Goal: Task Accomplishment & Management: Complete application form

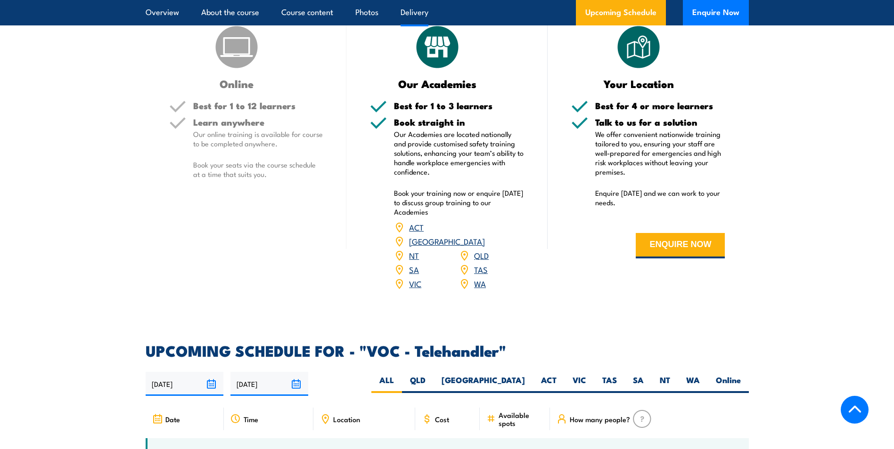
scroll to position [1256, 0]
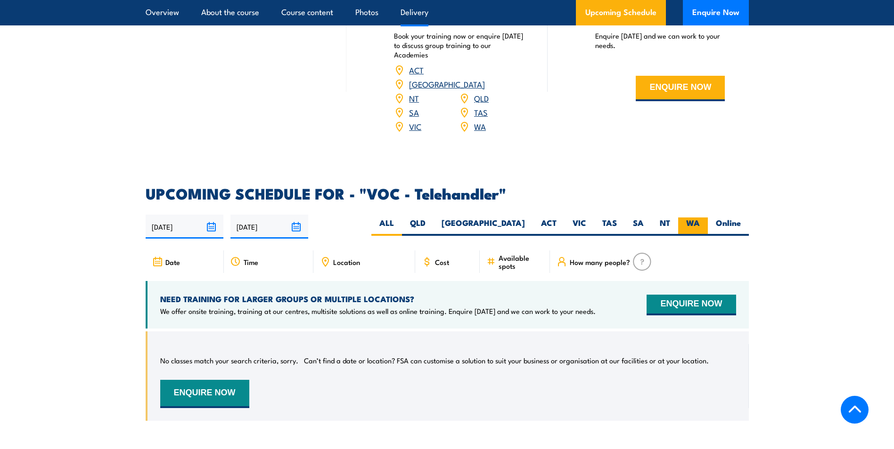
click at [685, 220] on label "WA" at bounding box center [693, 227] width 30 height 18
click at [700, 220] on input "WA" at bounding box center [703, 221] width 6 height 6
radio input "true"
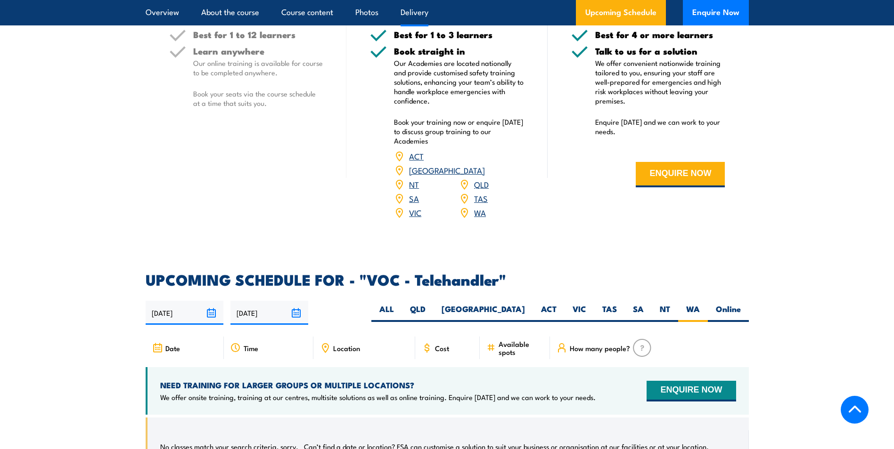
scroll to position [1126, 0]
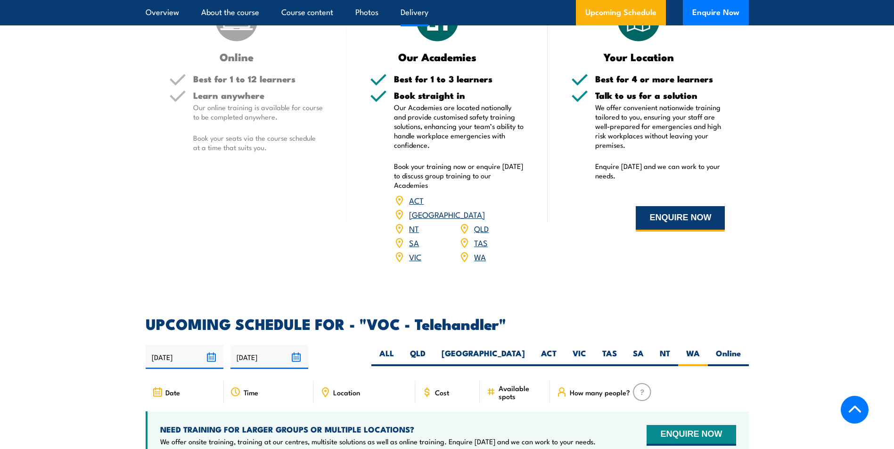
click at [654, 226] on button "ENQUIRE NOW" at bounding box center [680, 218] width 89 height 25
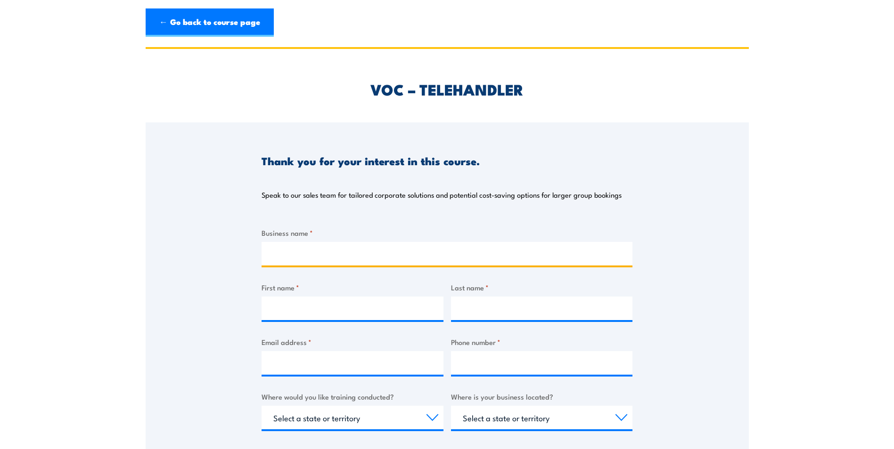
click at [387, 248] on input "Business name *" at bounding box center [446, 254] width 371 height 24
type input "Statewide Industrial Maintenance"
type input "corey"
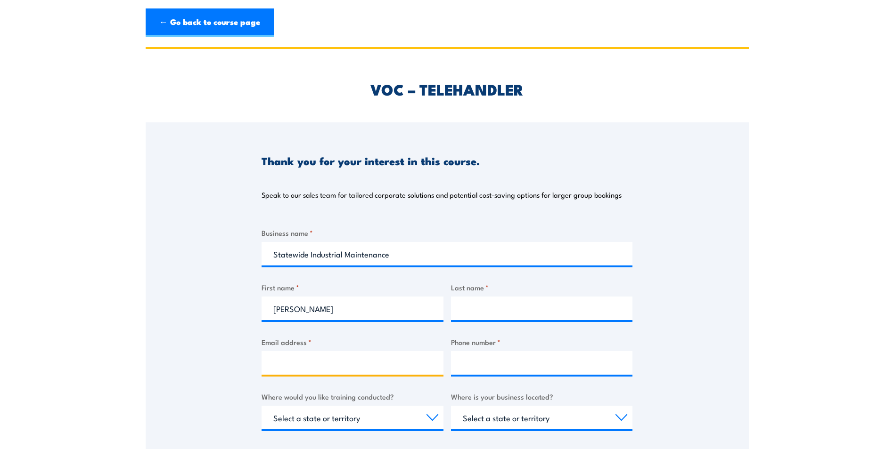
type input "corey@statewideim.com.au"
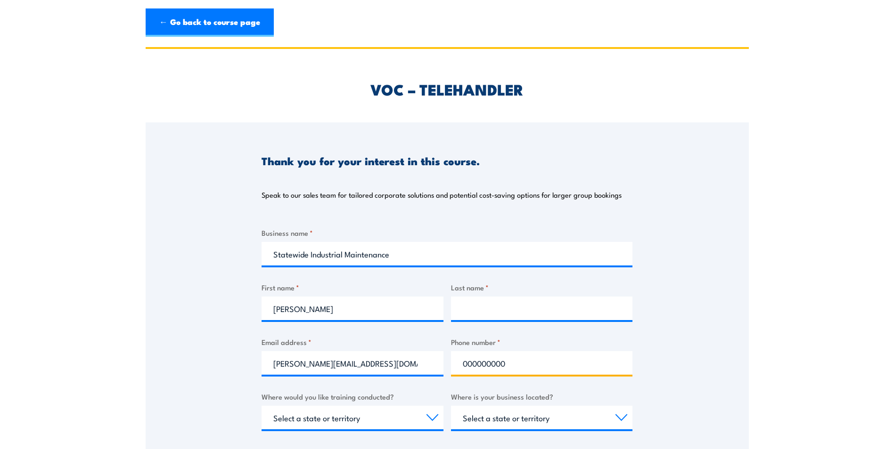
drag, startPoint x: 515, startPoint y: 364, endPoint x: 413, endPoint y: 361, distance: 102.3
click at [413, 361] on div "Business name * Statewide Industrial Maintenance First name * corey Last name *…" at bounding box center [446, 405] width 371 height 354
type input "0450400295"
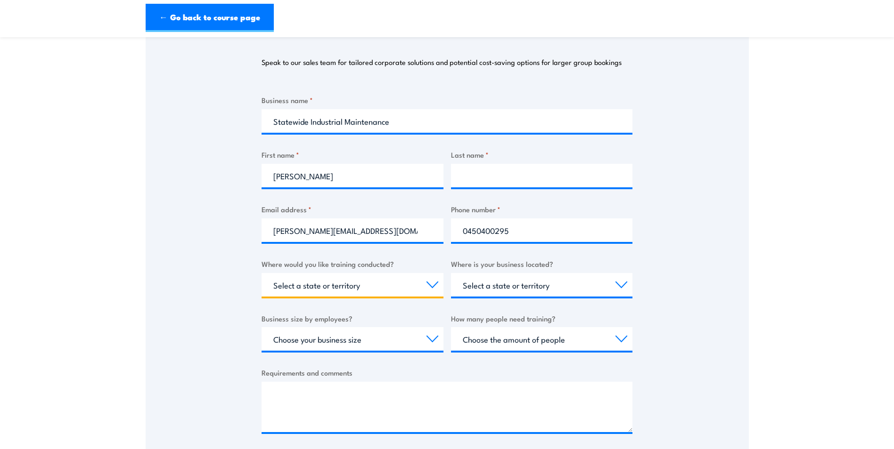
scroll to position [157, 0]
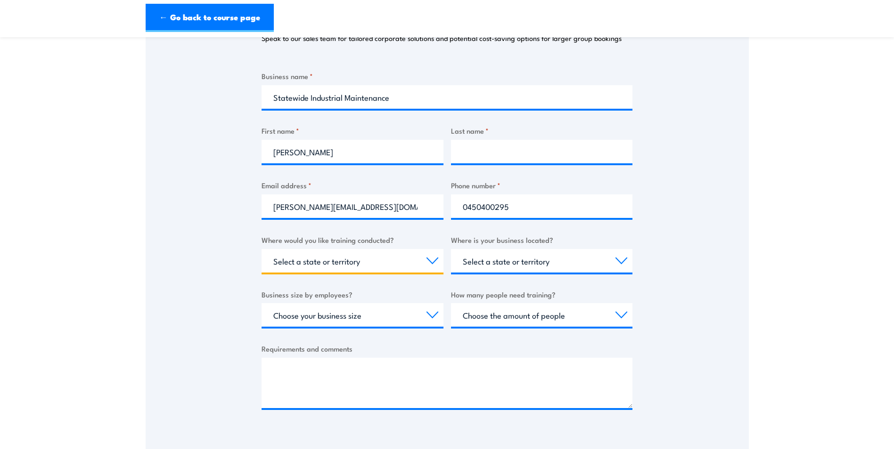
select select "WA"
click at [428, 256] on select "Select a state or territory Nationally - multiple locations QLD NSW VIC SA ACT …" at bounding box center [352, 261] width 182 height 24
click at [261, 249] on select "Select a state or territory Nationally - multiple locations QLD NSW VIC SA ACT …" at bounding box center [352, 261] width 182 height 24
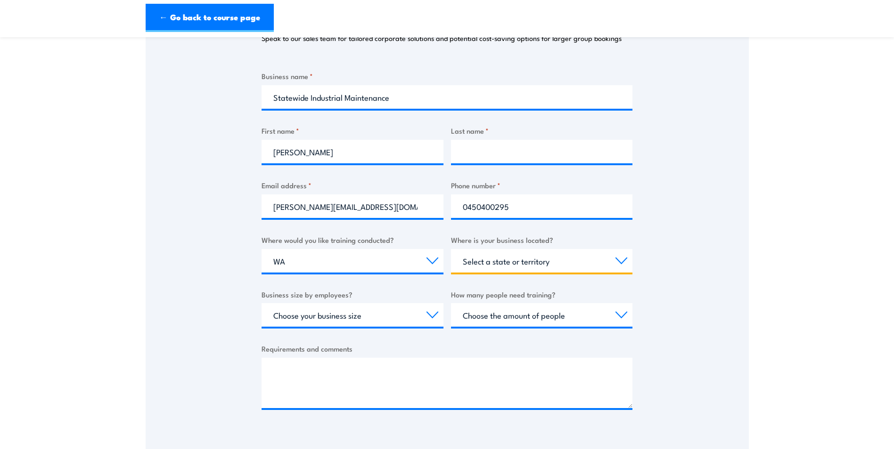
click at [549, 259] on select "Select a state or territory QLD NSW VIC SA ACT WA TAS NT" at bounding box center [542, 261] width 182 height 24
select select "WA"
click at [451, 249] on select "Select a state or territory QLD NSW VIC SA ACT WA TAS NT" at bounding box center [542, 261] width 182 height 24
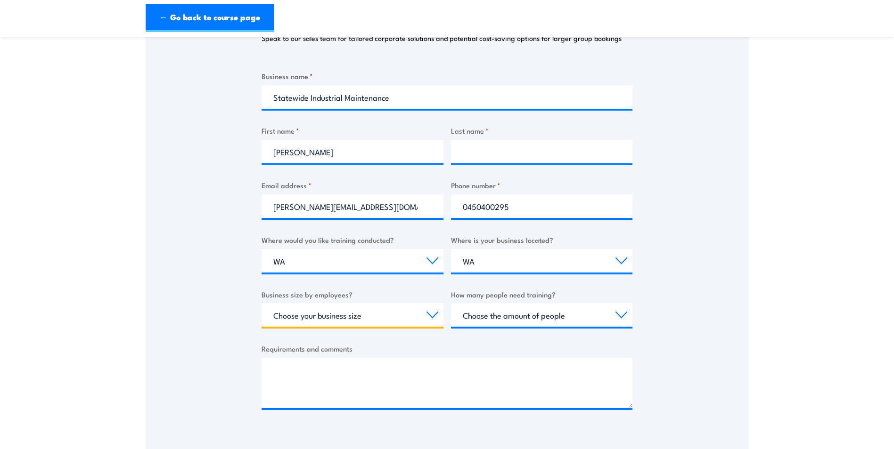
click at [407, 314] on select "Choose your business size 1 to 19 20 to 199 200+" at bounding box center [352, 315] width 182 height 24
select select "20 to 199"
click at [261, 303] on select "Choose your business size 1 to 19 20 to 199 200+" at bounding box center [352, 315] width 182 height 24
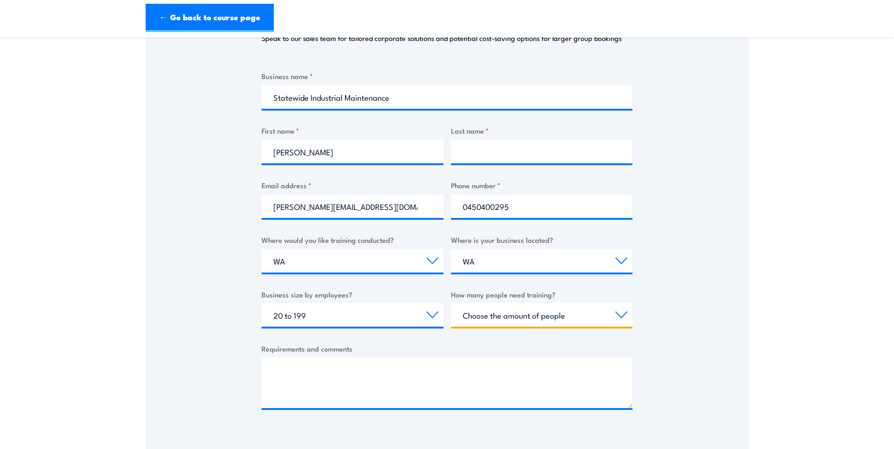
click at [505, 321] on select "Choose the amount of people 1 to 4 5 to 19 20+" at bounding box center [542, 315] width 182 height 24
select select "5 to 19"
click at [451, 303] on select "Choose the amount of people 1 to 4 5 to 19 20+" at bounding box center [542, 315] width 182 height 24
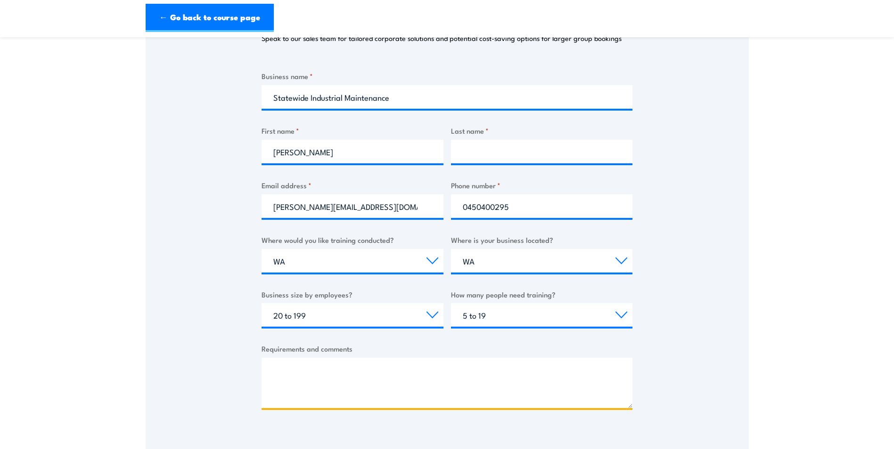
click at [482, 371] on textarea "Requirements and comments" at bounding box center [446, 383] width 371 height 50
type textarea "O"
drag, startPoint x: 326, startPoint y: 407, endPoint x: 272, endPoint y: 407, distance: 54.2
click at [272, 407] on textarea "Can I please have a rough estimate on costs for the below; 5 x telehander (on s…" at bounding box center [446, 383] width 371 height 50
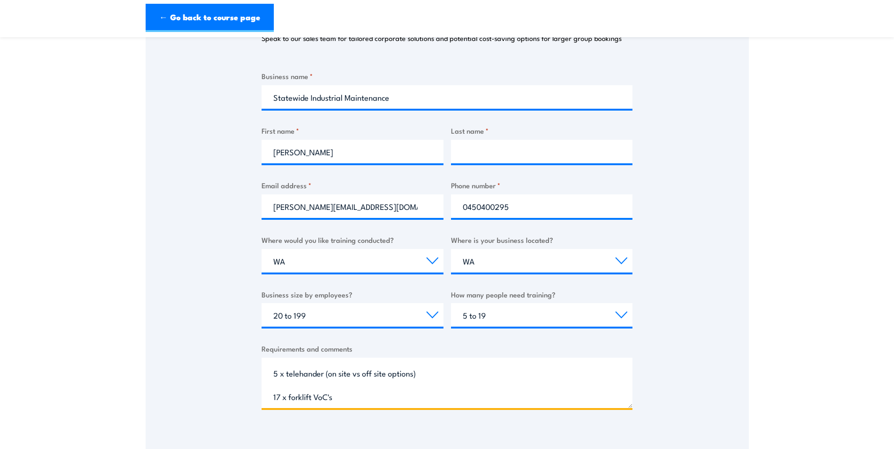
drag, startPoint x: 320, startPoint y: 397, endPoint x: 313, endPoint y: 396, distance: 6.7
click at [313, 396] on textarea "Can I please have a rough estimate on costs for the below; 5 x telehander (on s…" at bounding box center [446, 383] width 371 height 50
paste textarea "VoC's"
click at [481, 377] on textarea "Can I please have a rough estimate on costs for the below; 5 x telehander VoC's…" at bounding box center [446, 383] width 371 height 50
drag, startPoint x: 448, startPoint y: 372, endPoint x: 347, endPoint y: 373, distance: 101.3
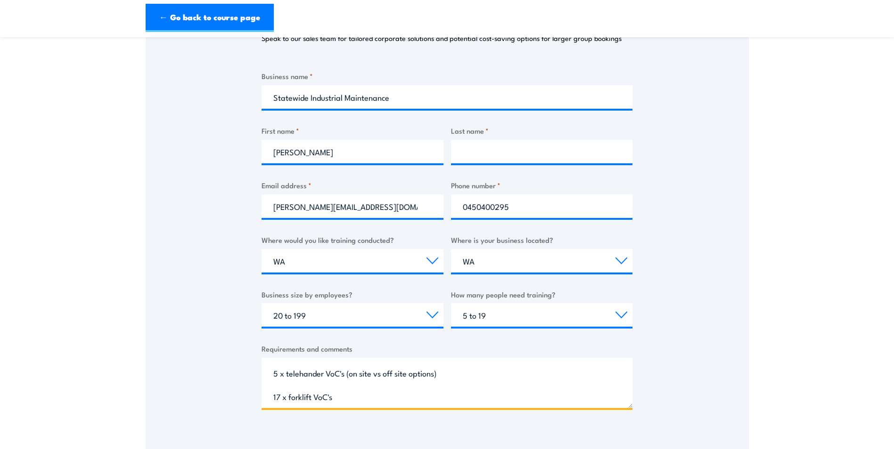
click at [347, 373] on textarea "Can I please have a rough estimate on costs for the below; 5 x telehander VoC's…" at bounding box center [446, 383] width 371 height 50
paste textarea "(on site vs off site options)"
click at [427, 371] on textarea "Can I please have a rough estimate on costs for the below; 5 x telehander VoC's…" at bounding box center [446, 383] width 371 height 50
type textarea "Can I please have a rough estimate on cost per person for the below; 5 x teleha…"
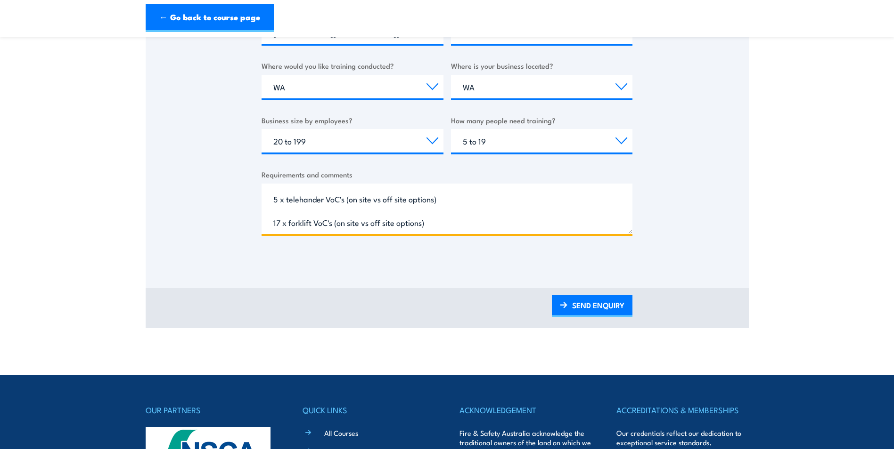
scroll to position [314, 0]
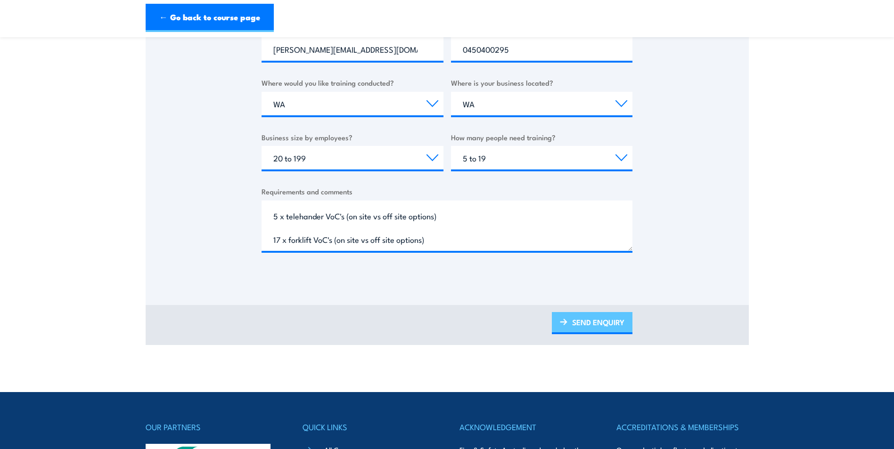
click at [584, 323] on link "SEND ENQUIRY" at bounding box center [592, 323] width 81 height 22
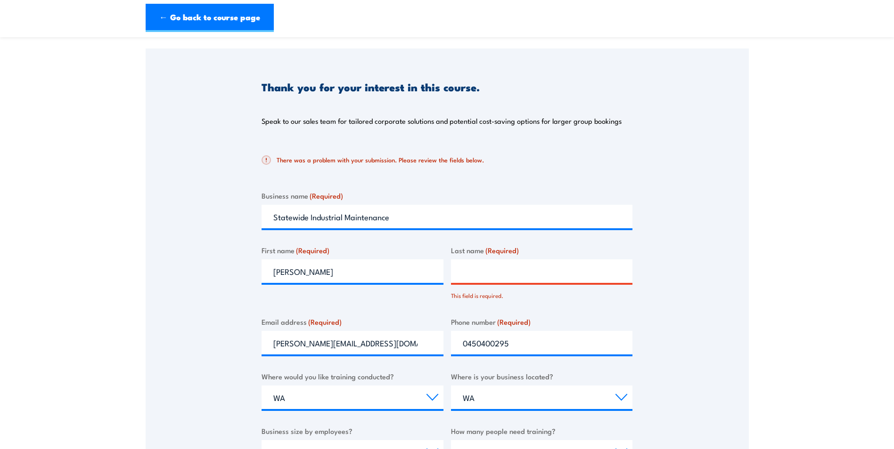
scroll to position [9, 0]
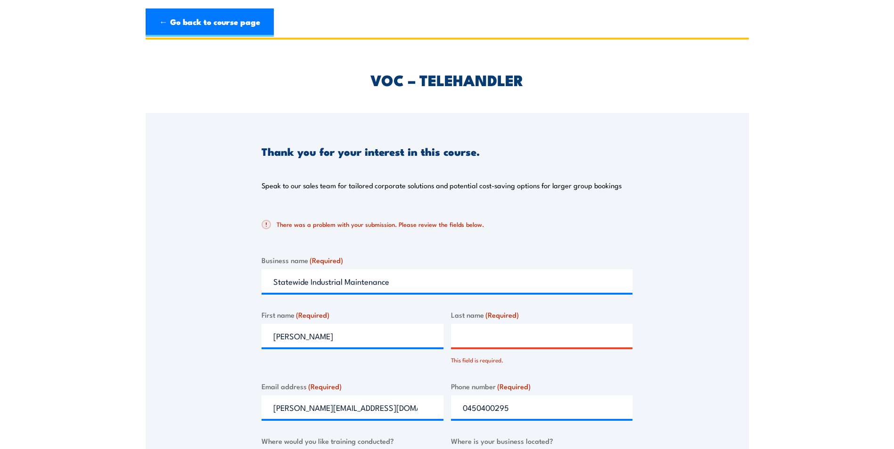
click at [536, 334] on input "Last name (Required)" at bounding box center [542, 336] width 182 height 24
type input "t"
type input "Thomas"
click at [797, 252] on section "VOC – TELEHANDLER Thank you for your interest in this course. Speak to our sale…" at bounding box center [447, 371] width 894 height 667
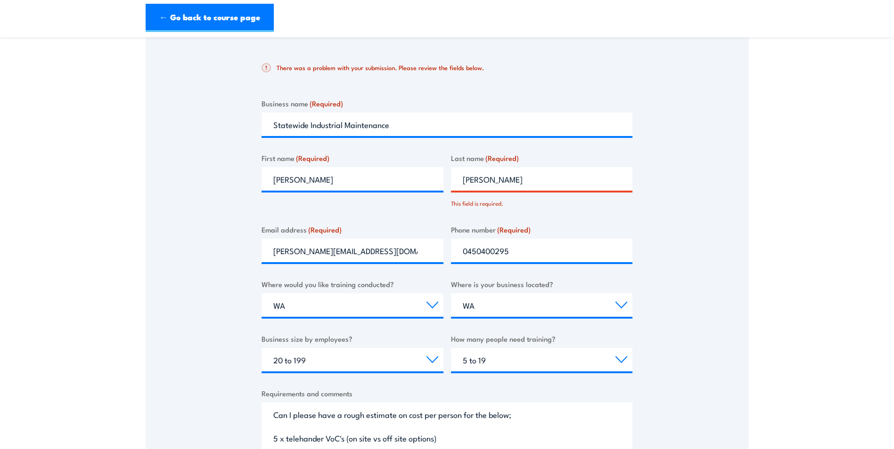
scroll to position [481, 0]
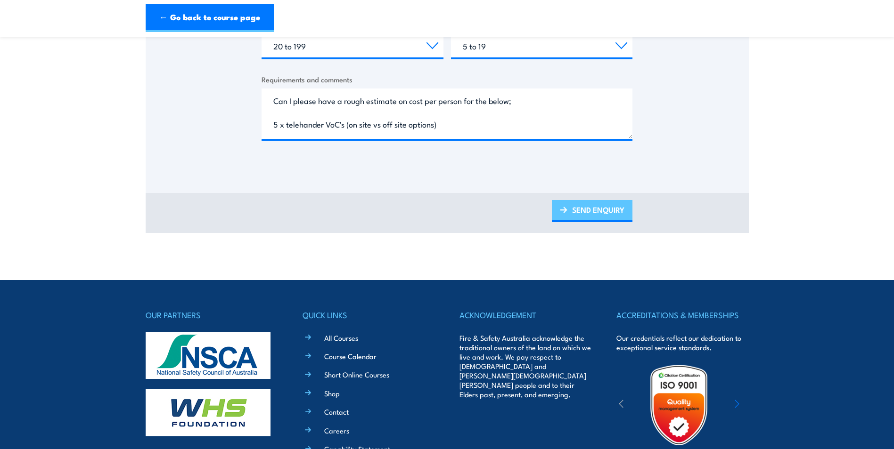
click at [620, 213] on link "SEND ENQUIRY" at bounding box center [592, 211] width 81 height 22
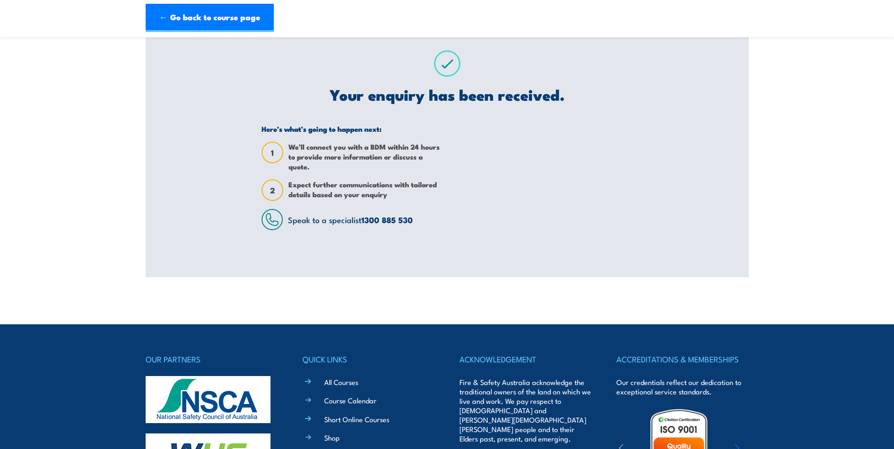
scroll to position [0, 0]
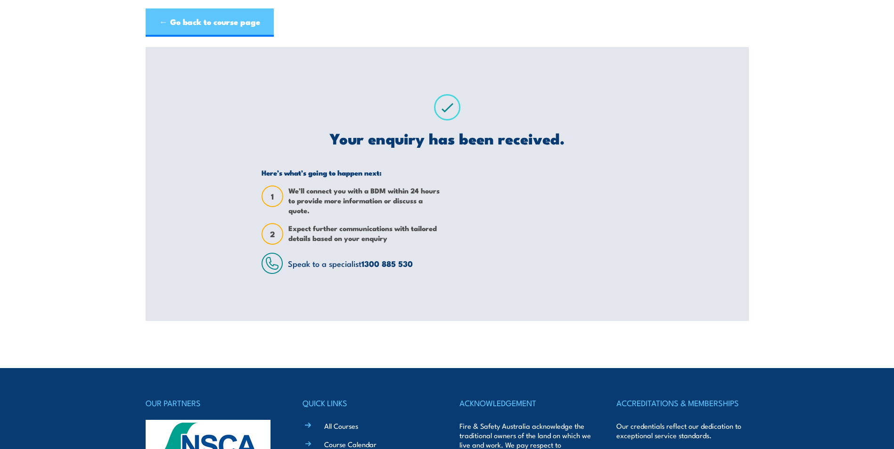
click at [231, 22] on link "← Go back to course page" at bounding box center [210, 22] width 128 height 28
